Goal: Task Accomplishment & Management: Use online tool/utility

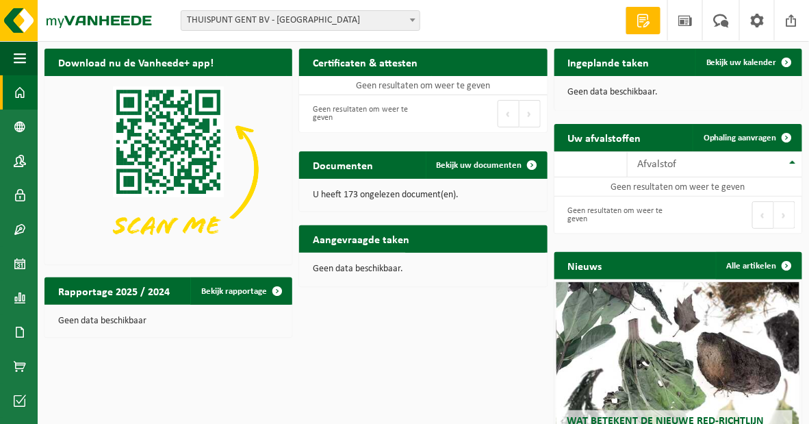
click at [345, 17] on span "THUISPUNT GENT BV - [GEOGRAPHIC_DATA]" at bounding box center [300, 20] width 238 height 19
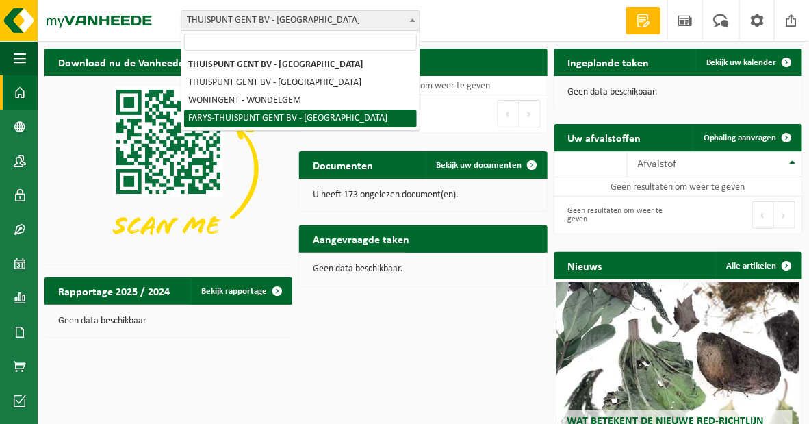
select select "126076"
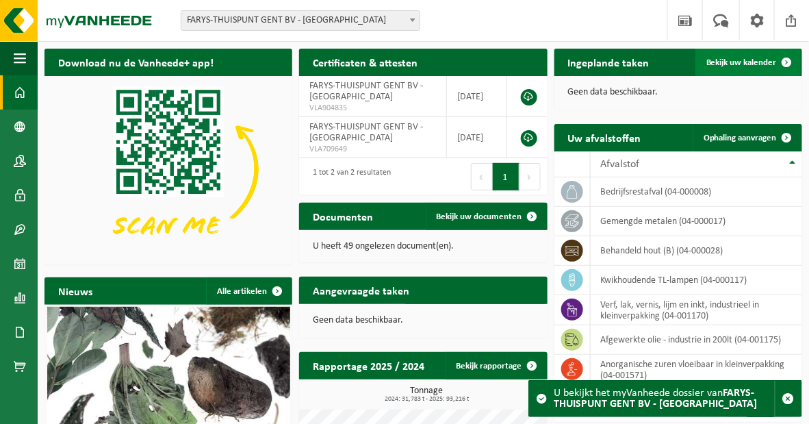
click at [725, 65] on span "Bekijk uw kalender" at bounding box center [741, 62] width 70 height 9
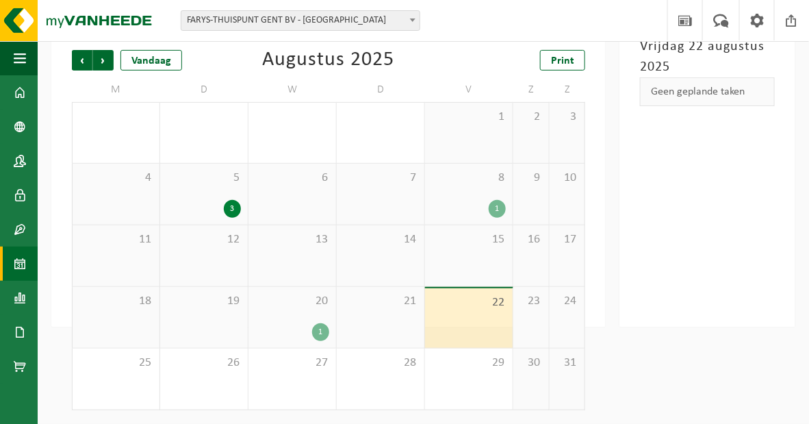
scroll to position [88, 0]
click at [317, 331] on div "1" at bounding box center [320, 332] width 17 height 18
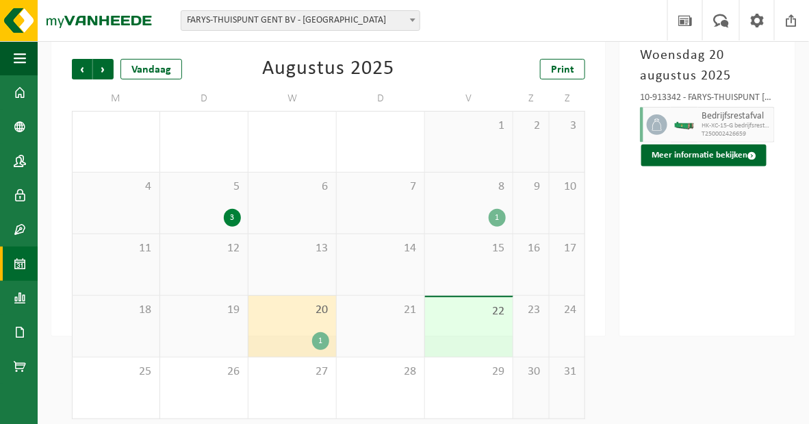
scroll to position [0, 0]
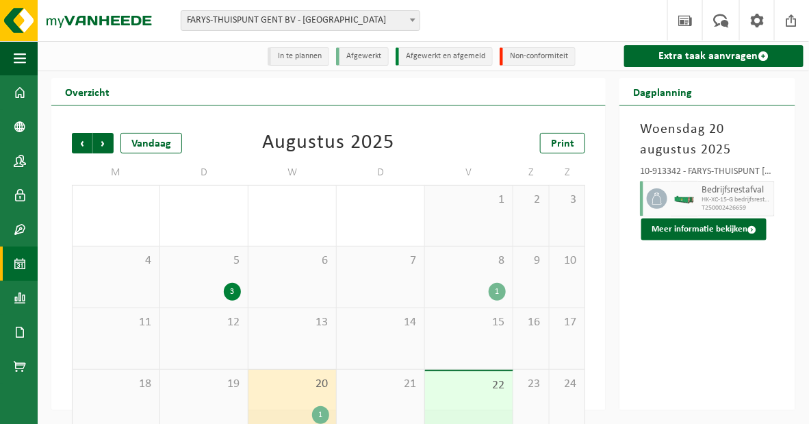
click at [278, 66] on li "In te plannen" at bounding box center [299, 56] width 62 height 18
click at [352, 59] on li "Afgewerkt" at bounding box center [362, 56] width 53 height 18
click at [422, 66] on li "Afgewerkt en afgemeld" at bounding box center [444, 56] width 97 height 18
click at [14, 92] on span at bounding box center [20, 92] width 12 height 34
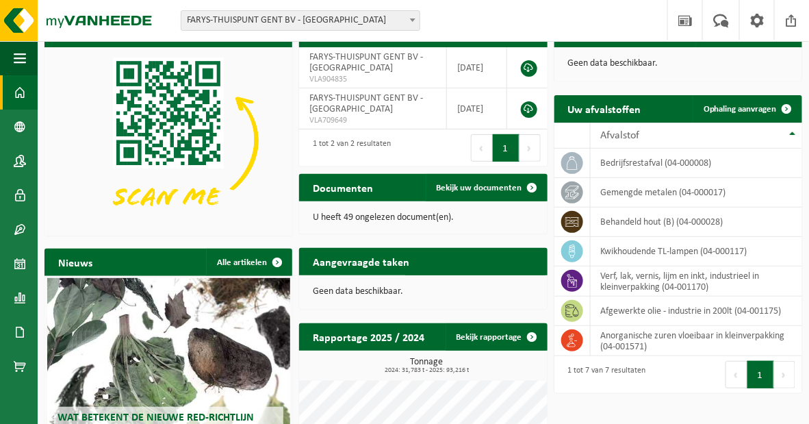
scroll to position [25, 0]
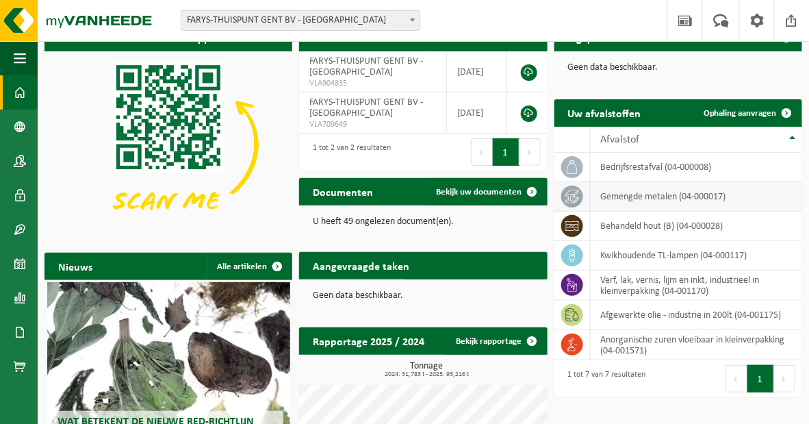
click at [575, 196] on icon at bounding box center [572, 197] width 14 height 14
click at [673, 199] on td "gemengde metalen (04-000017)" at bounding box center [696, 196] width 211 height 29
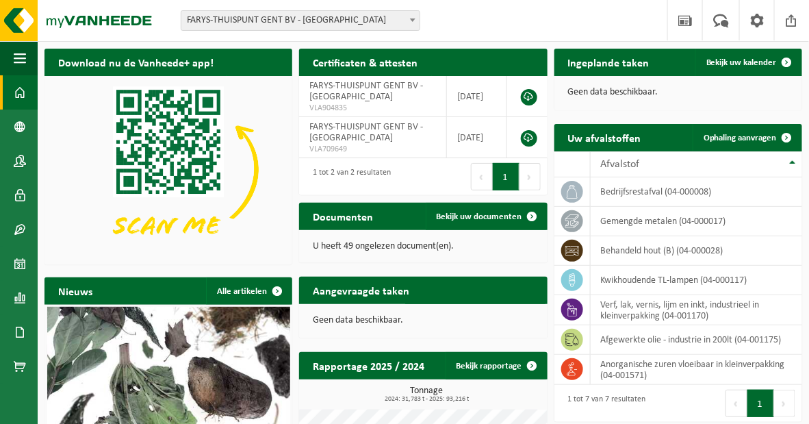
click at [260, 232] on img at bounding box center [168, 169] width 248 height 186
click at [753, 137] on span "Ophaling aanvragen" at bounding box center [739, 137] width 73 height 9
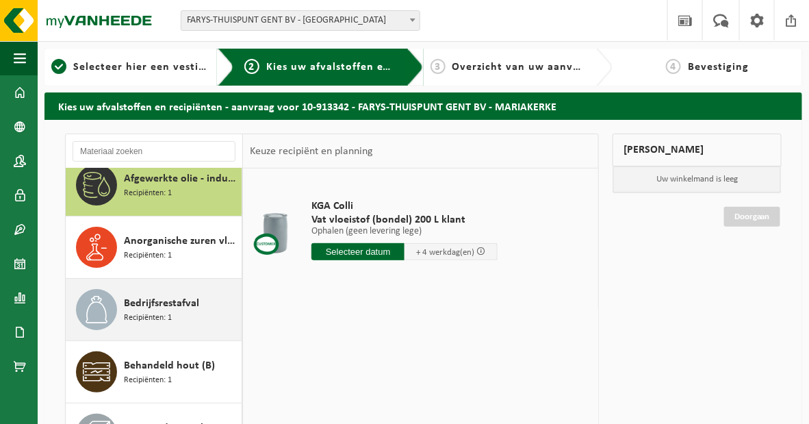
scroll to position [22, 0]
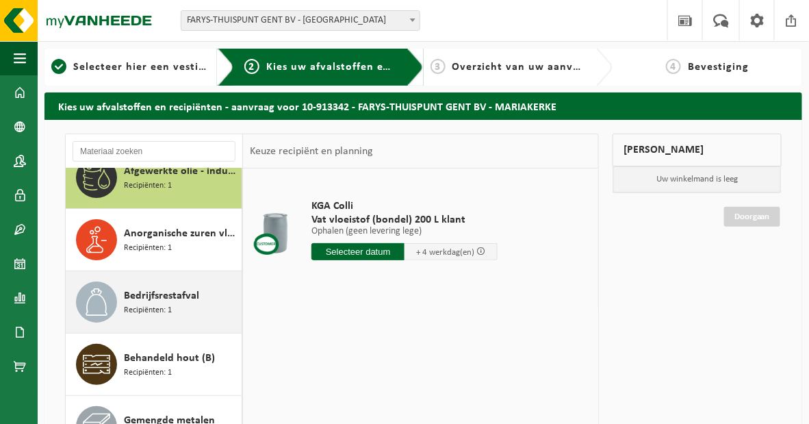
click at [172, 304] on span "Recipiënten: 1" at bounding box center [148, 310] width 48 height 13
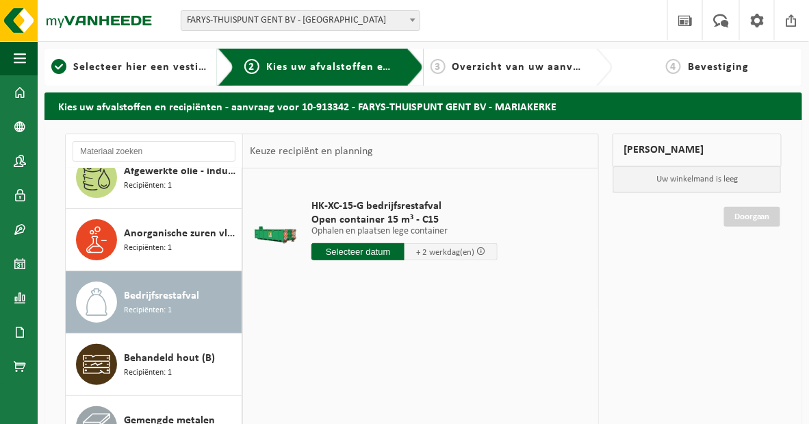
click at [353, 251] on input "text" at bounding box center [357, 251] width 93 height 17
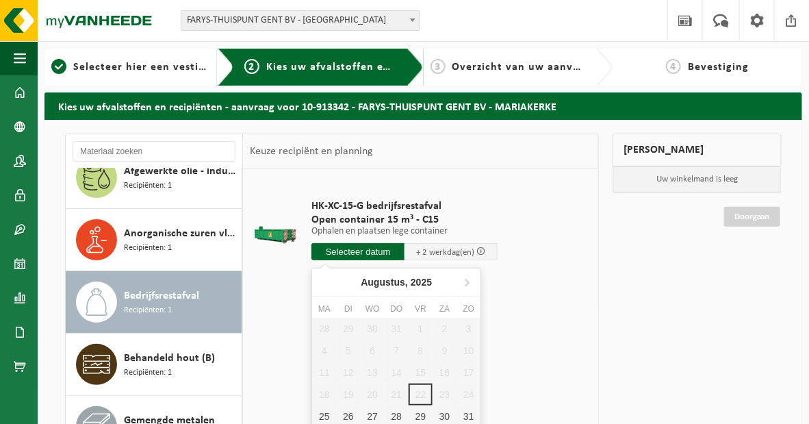
click at [353, 251] on input "text" at bounding box center [357, 251] width 93 height 17
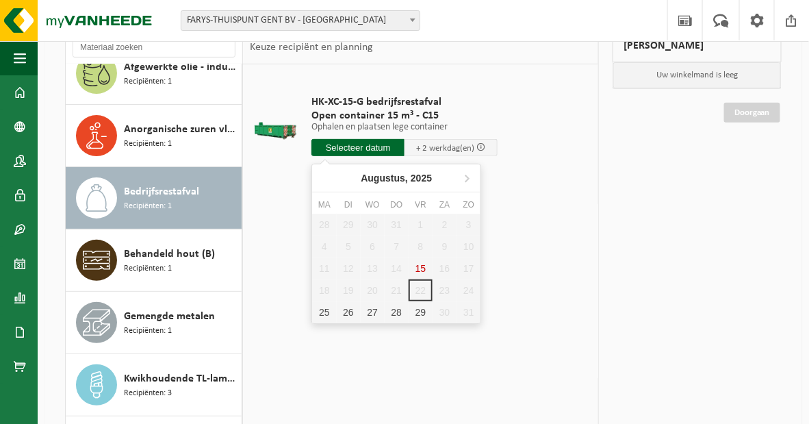
scroll to position [124, 0]
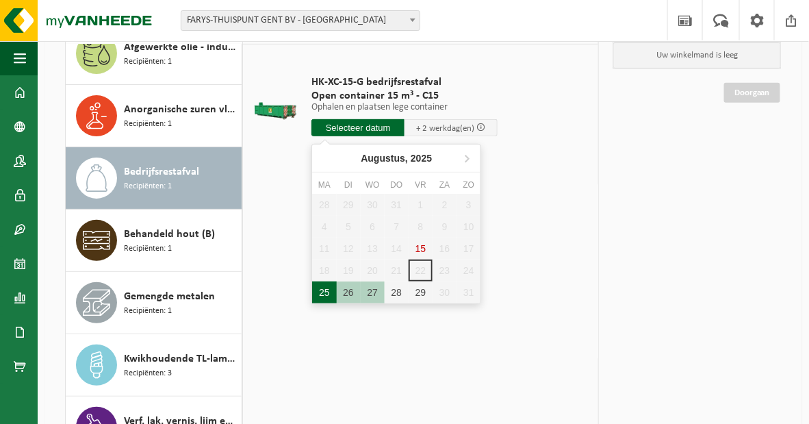
click at [318, 291] on div "25" at bounding box center [324, 292] width 24 height 22
type input "Van [DATE]"
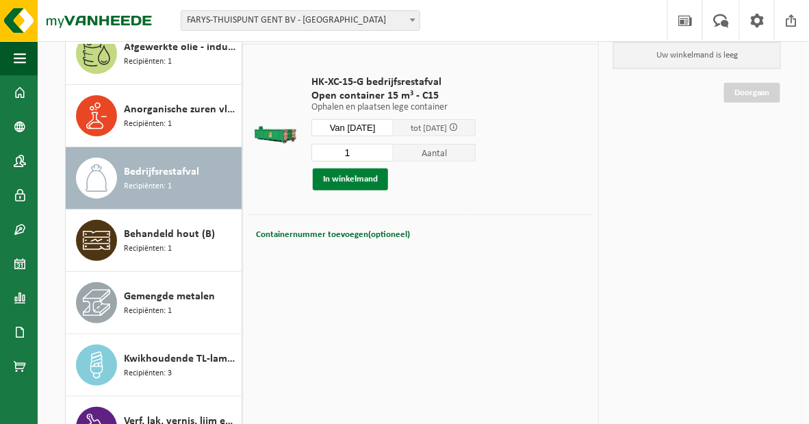
click at [376, 173] on button "In winkelmand" at bounding box center [350, 179] width 75 height 22
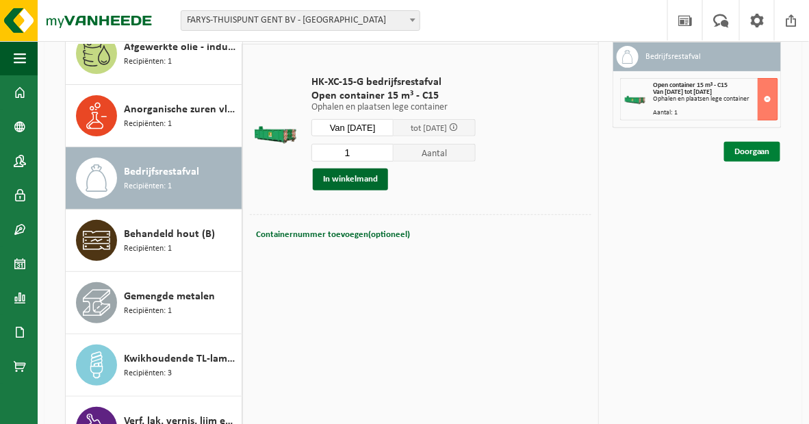
click at [749, 161] on link "Doorgaan" at bounding box center [752, 152] width 56 height 20
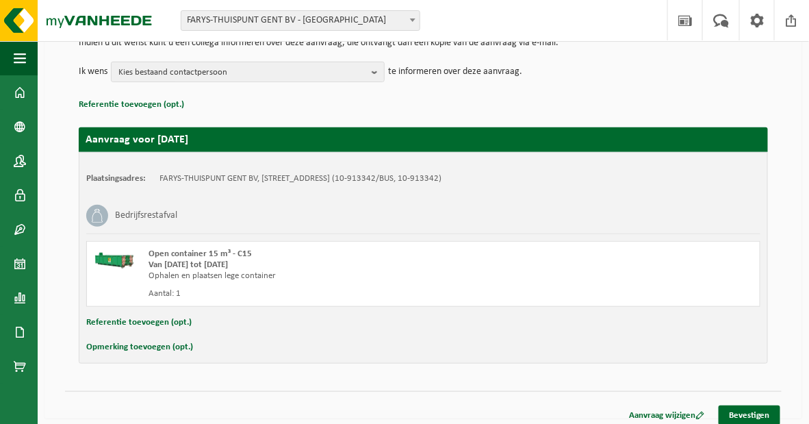
scroll to position [164, 0]
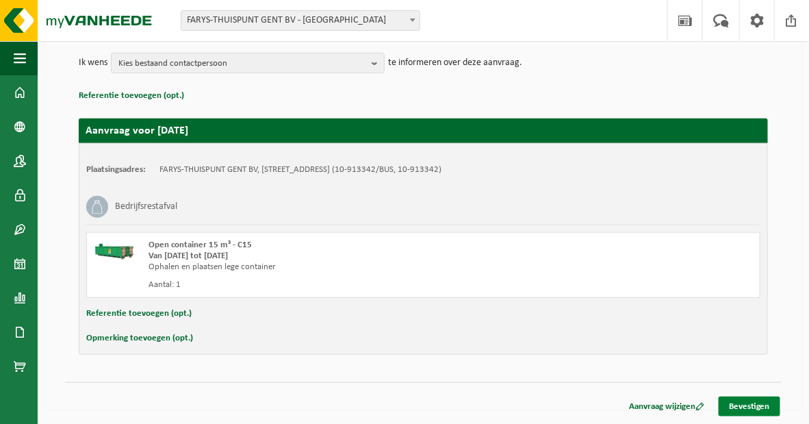
click at [758, 411] on link "Bevestigen" at bounding box center [749, 406] width 62 height 20
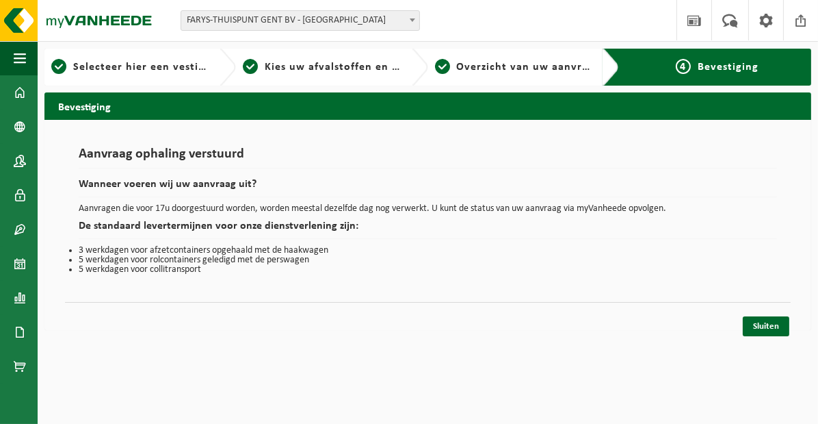
click at [507, 329] on div "Aanvraag ophaling verstuurd Wanneer voeren wij uw aanvraag uit? Aanvragen die v…" at bounding box center [427, 225] width 767 height 210
click at [522, 161] on h1 "Aanvraag ophaling verstuurd" at bounding box center [428, 157] width 699 height 21
click at [25, 261] on span at bounding box center [20, 263] width 12 height 34
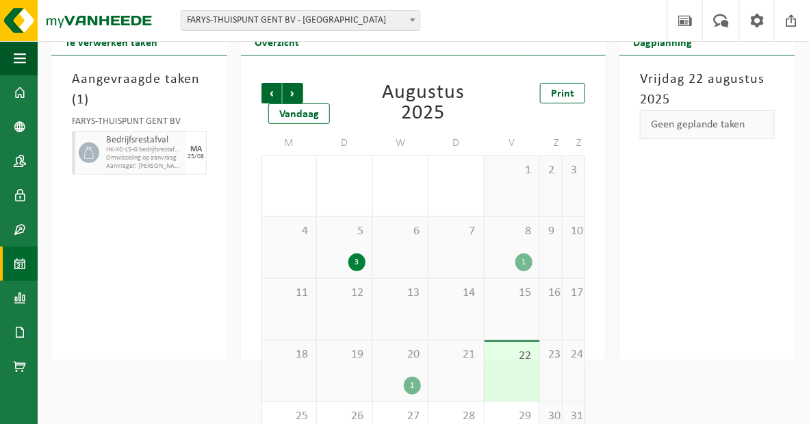
scroll to position [109, 0]
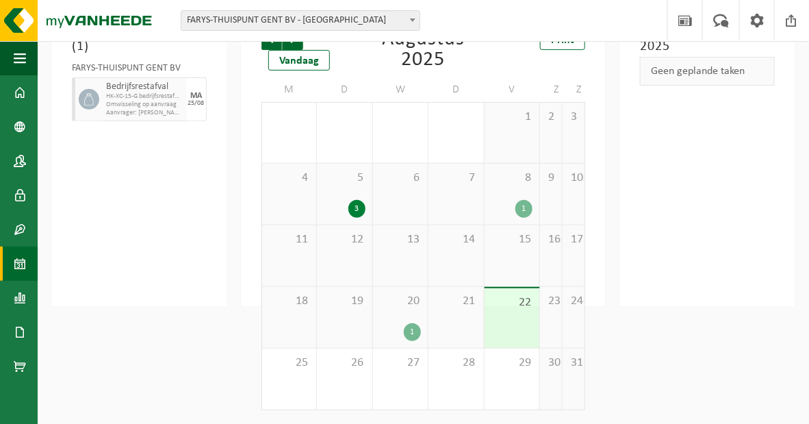
click at [718, 286] on div "[DATE] Geen geplande taken" at bounding box center [707, 154] width 176 height 304
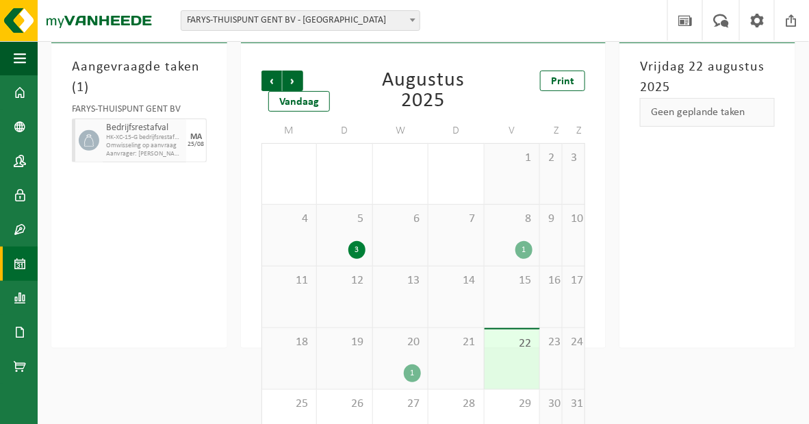
scroll to position [0, 0]
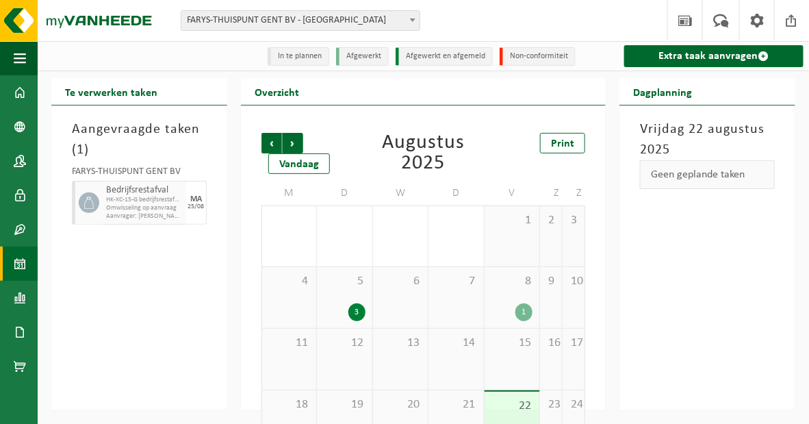
click at [726, 187] on div "Geen geplande taken" at bounding box center [707, 174] width 135 height 29
click at [725, 175] on div "Geen geplande taken" at bounding box center [707, 174] width 135 height 29
click at [731, 70] on div "Extra taak aanvragen" at bounding box center [712, 55] width 193 height 29
click at [138, 307] on div "Aangevraagde taken ( 1 ) FARYS-THUISPUNT GENT BV Bedrijfsrestafval HK-XC-15-G b…" at bounding box center [139, 257] width 176 height 304
click at [153, 212] on span "Omwisseling op aanvraag" at bounding box center [144, 208] width 77 height 8
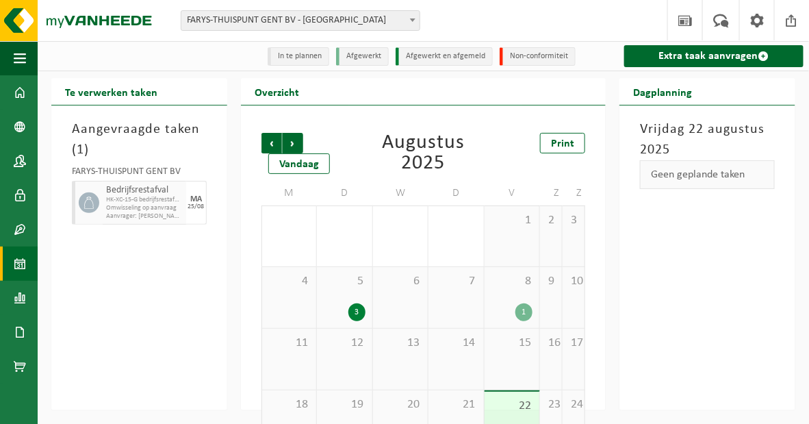
click at [139, 253] on div "Aangevraagde taken ( 1 ) FARYS-THUISPUNT GENT BV Bedrijfsrestafval HK-XC-15-G b…" at bounding box center [139, 257] width 176 height 304
click at [75, 151] on h3 "Aangevraagde taken ( 1 )" at bounding box center [139, 139] width 135 height 41
